Goal: Transaction & Acquisition: Purchase product/service

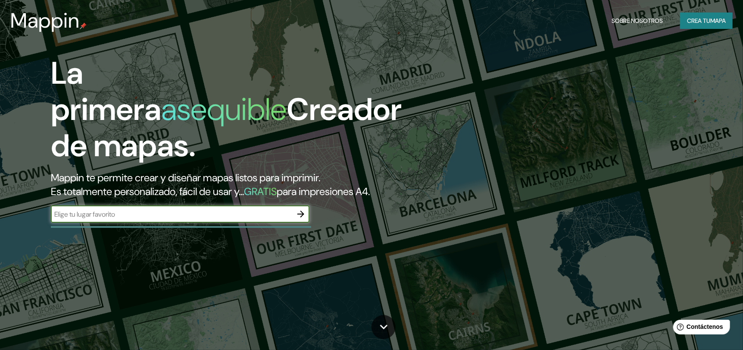
click at [101, 213] on input "text" at bounding box center [171, 214] width 241 height 10
paste input "[GEOGRAPHIC_DATA]"
type input "[GEOGRAPHIC_DATA]"
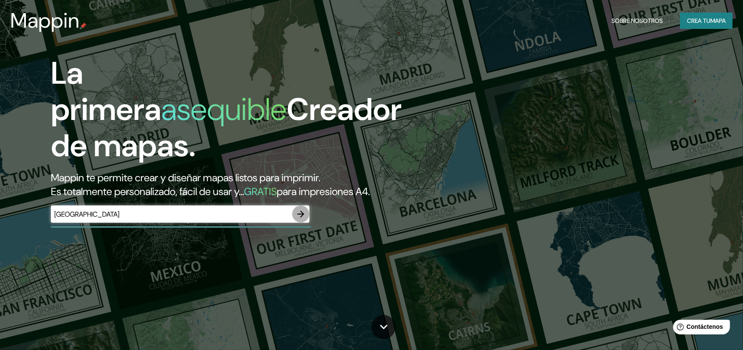
click at [297, 216] on icon "button" at bounding box center [301, 214] width 10 height 10
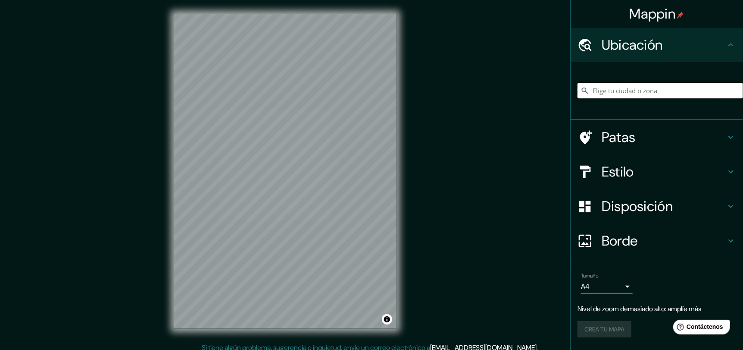
click at [643, 92] on input "Elige tu ciudad o zona" at bounding box center [661, 91] width 166 height 16
paste input "[GEOGRAPHIC_DATA]"
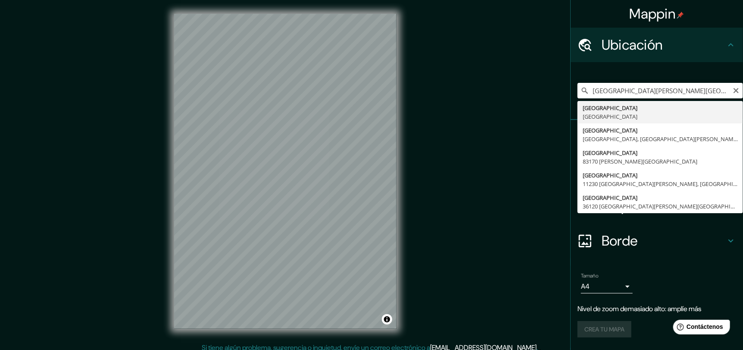
type input "[GEOGRAPHIC_DATA][PERSON_NAME][GEOGRAPHIC_DATA]"
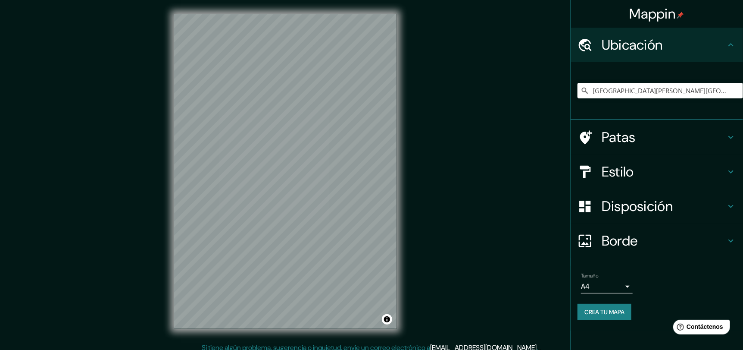
click at [625, 285] on body "Mappin Ubicación [GEOGRAPHIC_DATA][PERSON_NAME][GEOGRAPHIC_DATA] Patas Estilo D…" at bounding box center [371, 175] width 743 height 350
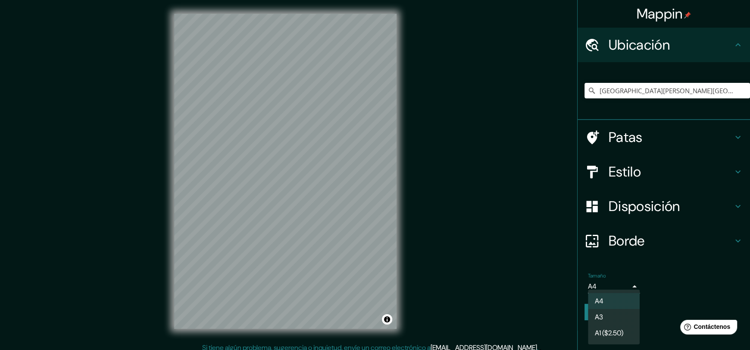
click at [621, 314] on li "A3" at bounding box center [614, 317] width 52 height 16
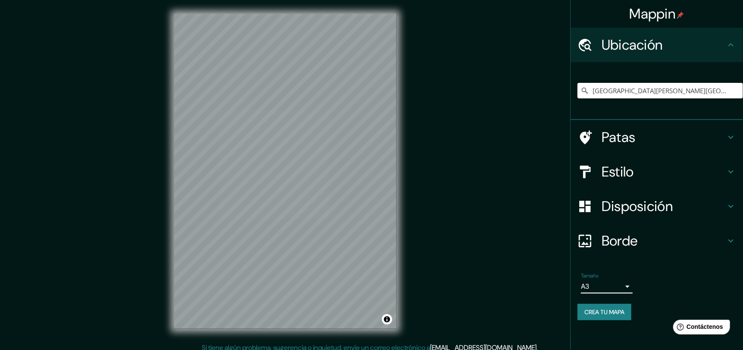
click at [623, 283] on body "Mappin Ubicación [GEOGRAPHIC_DATA][PERSON_NAME][GEOGRAPHIC_DATA] Patas Estilo D…" at bounding box center [371, 175] width 743 height 350
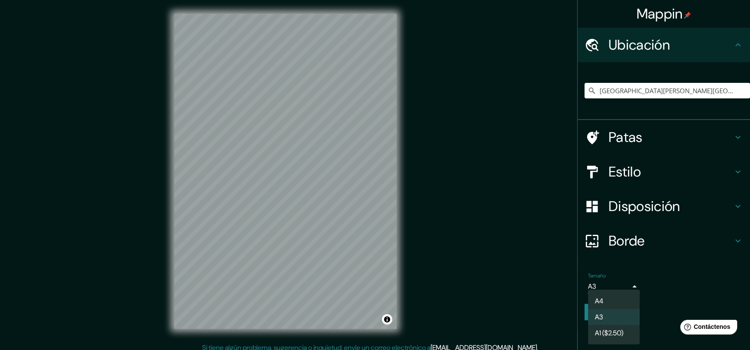
click at [614, 299] on li "A4" at bounding box center [614, 301] width 52 height 16
type input "single"
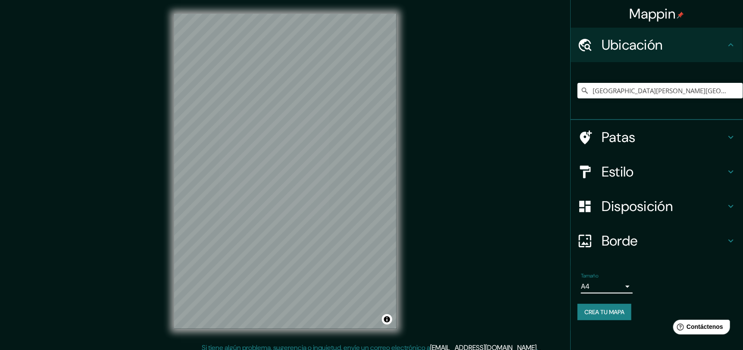
click at [678, 135] on h4 "Patas" at bounding box center [664, 136] width 124 height 17
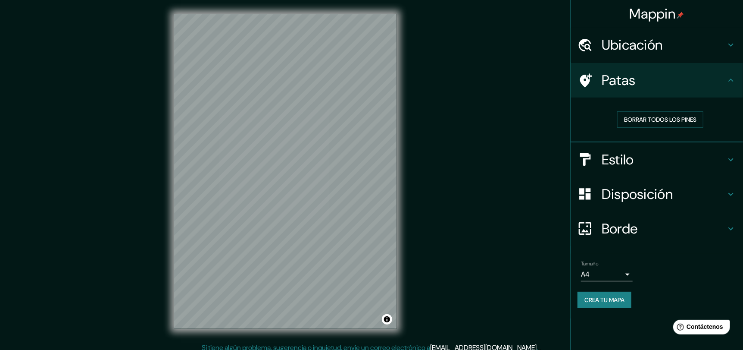
click at [723, 83] on h4 "Patas" at bounding box center [664, 80] width 124 height 17
click at [695, 163] on h4 "Estilo" at bounding box center [664, 159] width 124 height 17
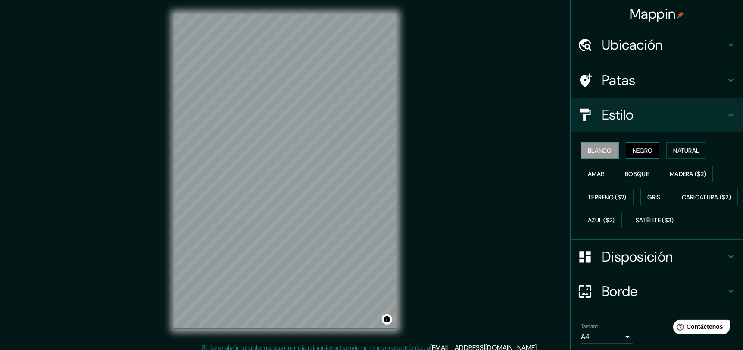
click at [637, 149] on font "Negro" at bounding box center [643, 151] width 20 height 8
click at [602, 144] on button "Blanco" at bounding box center [600, 150] width 38 height 16
click at [607, 197] on font "Terreno ($2)" at bounding box center [607, 197] width 39 height 8
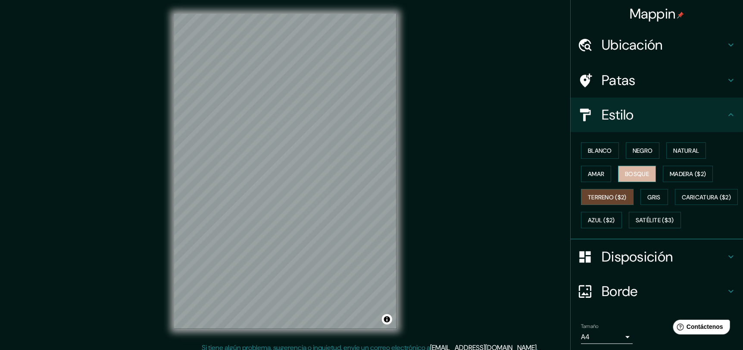
click at [637, 174] on font "Bosque" at bounding box center [637, 174] width 24 height 8
click at [688, 151] on font "Natural" at bounding box center [687, 151] width 26 height 8
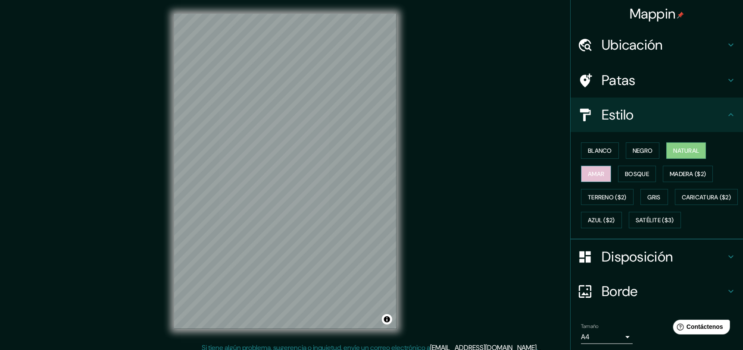
click at [604, 167] on button "Amar" at bounding box center [596, 174] width 30 height 16
click at [637, 171] on font "Bosque" at bounding box center [637, 174] width 24 height 8
click at [686, 153] on font "Natural" at bounding box center [687, 151] width 26 height 8
click at [648, 197] on font "Gris" at bounding box center [654, 197] width 13 height 8
click at [679, 148] on font "Natural" at bounding box center [687, 151] width 26 height 8
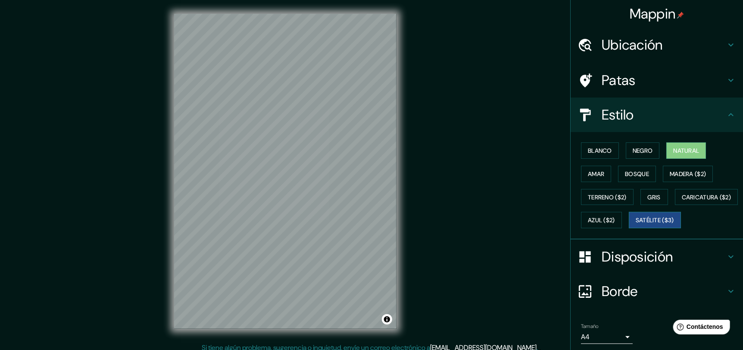
click at [629, 228] on button "Satélite ($3)" at bounding box center [655, 220] width 52 height 16
click at [685, 149] on font "Natural" at bounding box center [687, 151] width 26 height 8
click at [645, 266] on font "Disposición" at bounding box center [637, 257] width 71 height 18
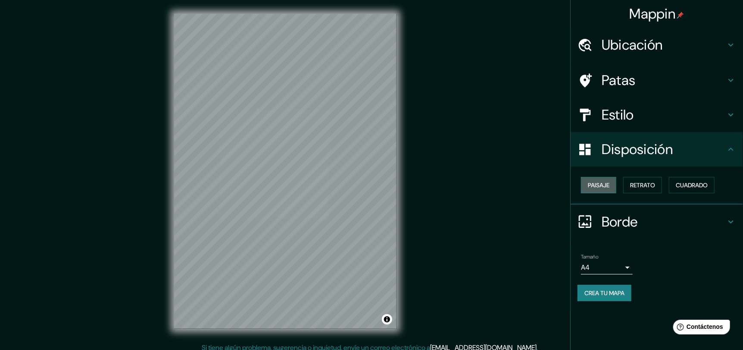
click at [604, 191] on button "Paisaje" at bounding box center [598, 185] width 35 height 16
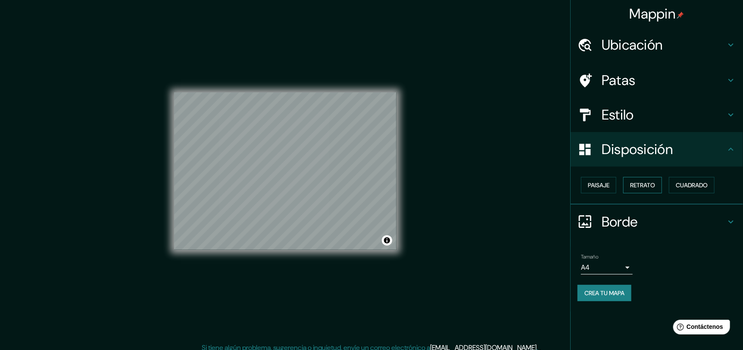
click at [639, 182] on font "Retrato" at bounding box center [642, 185] width 25 height 8
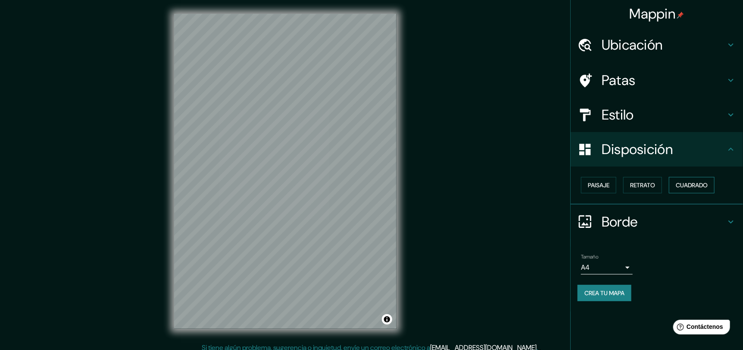
click at [703, 181] on font "Cuadrado" at bounding box center [692, 185] width 32 height 8
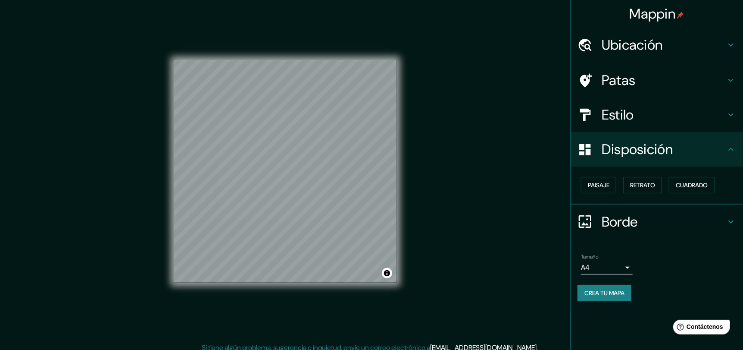
click at [613, 221] on font "Borde" at bounding box center [620, 222] width 36 height 18
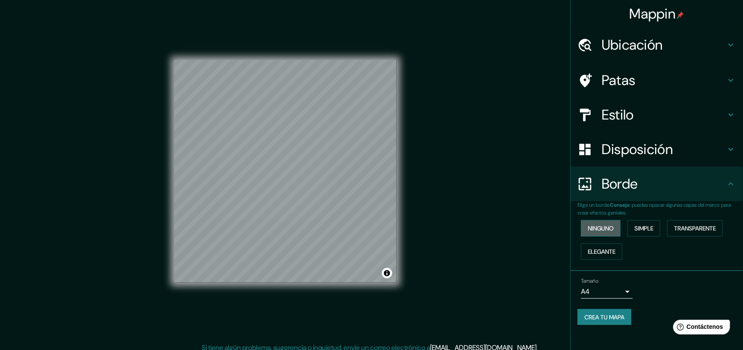
click at [610, 229] on font "Ninguno" at bounding box center [601, 228] width 26 height 8
click at [647, 234] on button "Simple" at bounding box center [644, 228] width 33 height 16
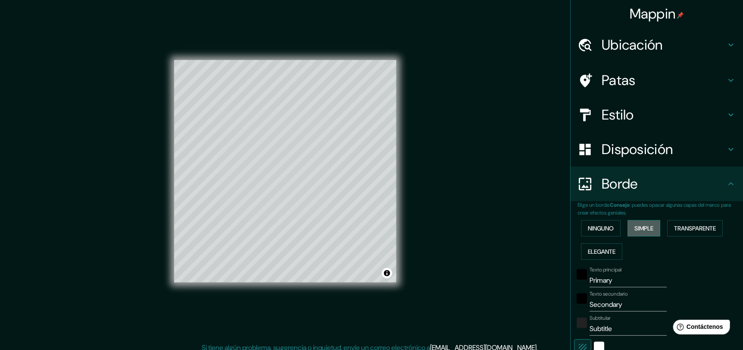
click at [649, 229] on font "Simple" at bounding box center [644, 228] width 19 height 8
type input "206"
type input "41"
click at [616, 248] on button "Elegante" at bounding box center [601, 251] width 41 height 16
click at [686, 229] on font "Transparente" at bounding box center [695, 228] width 42 height 8
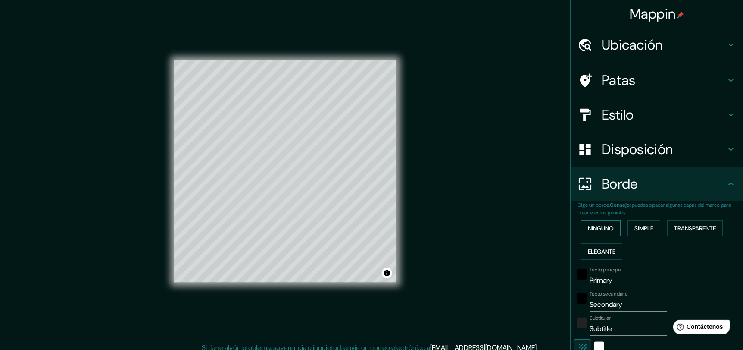
click at [600, 223] on font "Ninguno" at bounding box center [601, 227] width 26 height 11
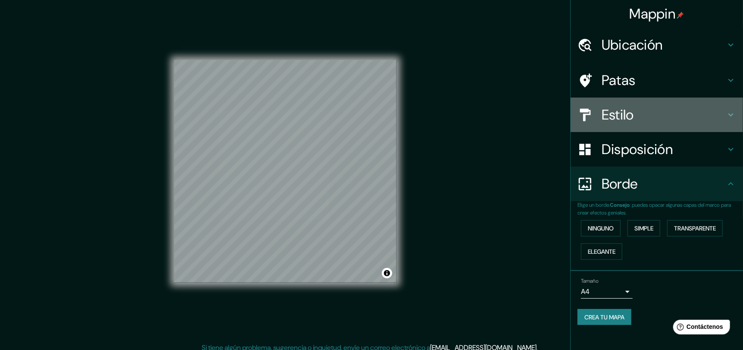
click at [632, 109] on font "Estilo" at bounding box center [618, 115] width 32 height 18
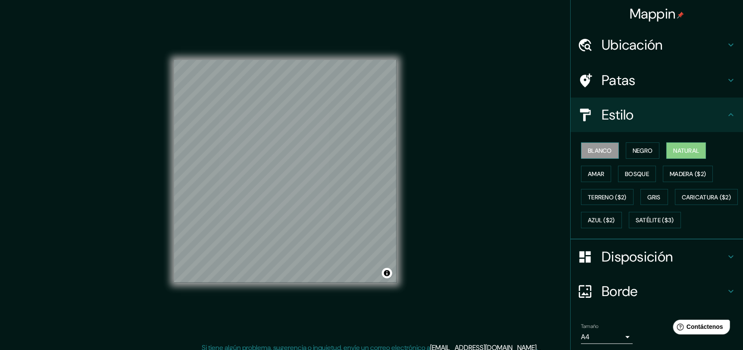
click at [588, 154] on font "Blanco" at bounding box center [600, 150] width 24 height 11
click at [598, 199] on font "Terreno ($2)" at bounding box center [607, 197] width 39 height 8
